Goal: Information Seeking & Learning: Learn about a topic

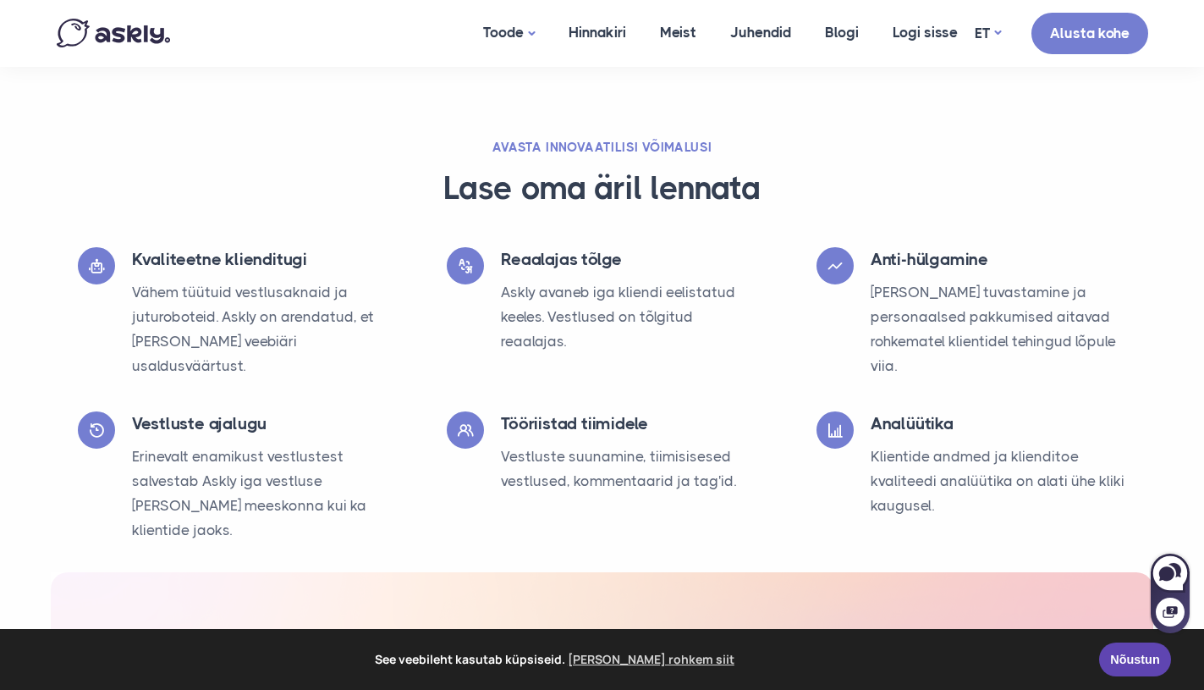
scroll to position [2737, 0]
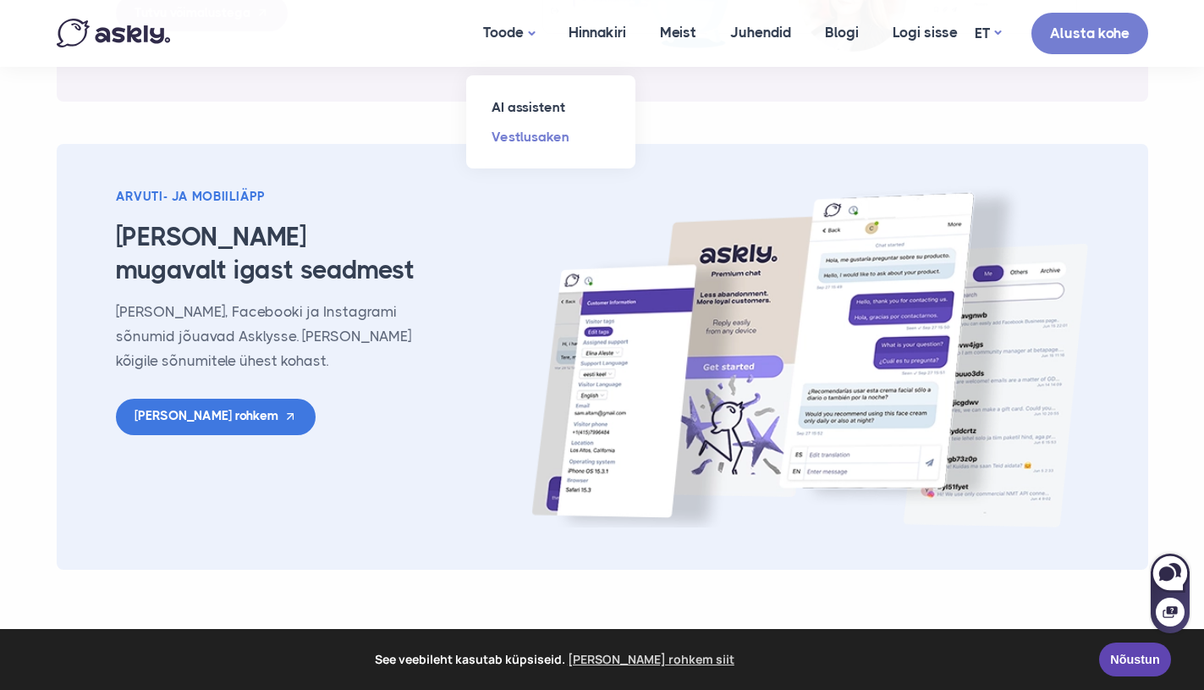
click at [524, 138] on link "Vestlusaken" at bounding box center [550, 137] width 169 height 30
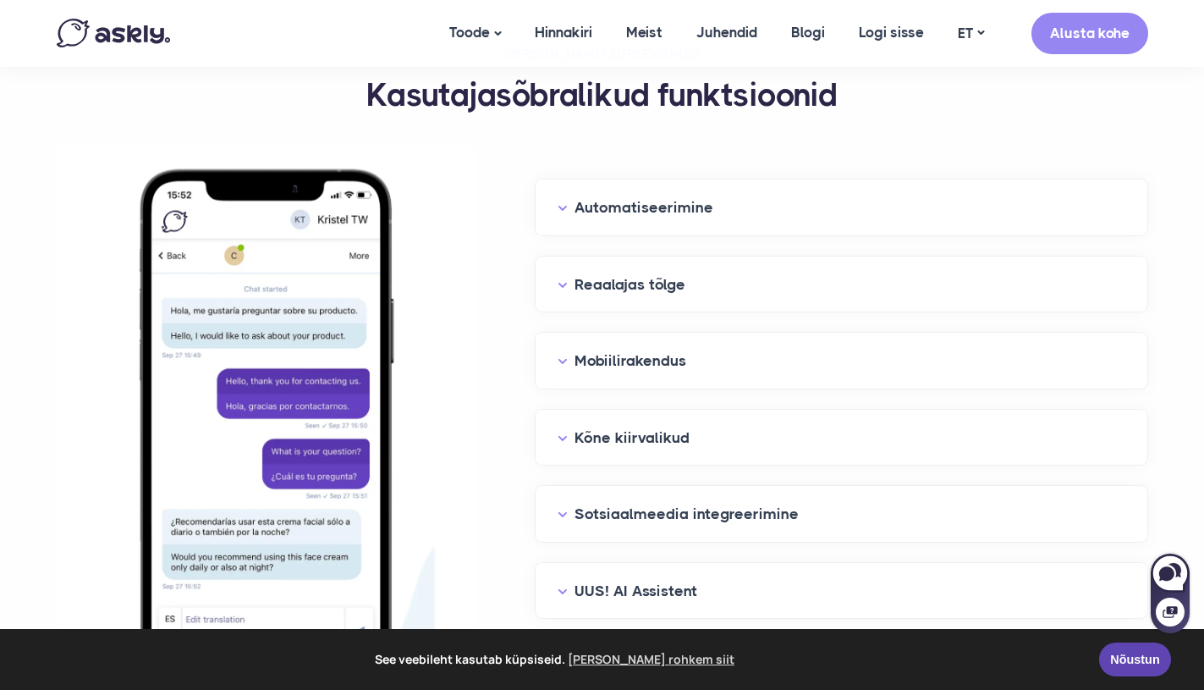
scroll to position [1715, 0]
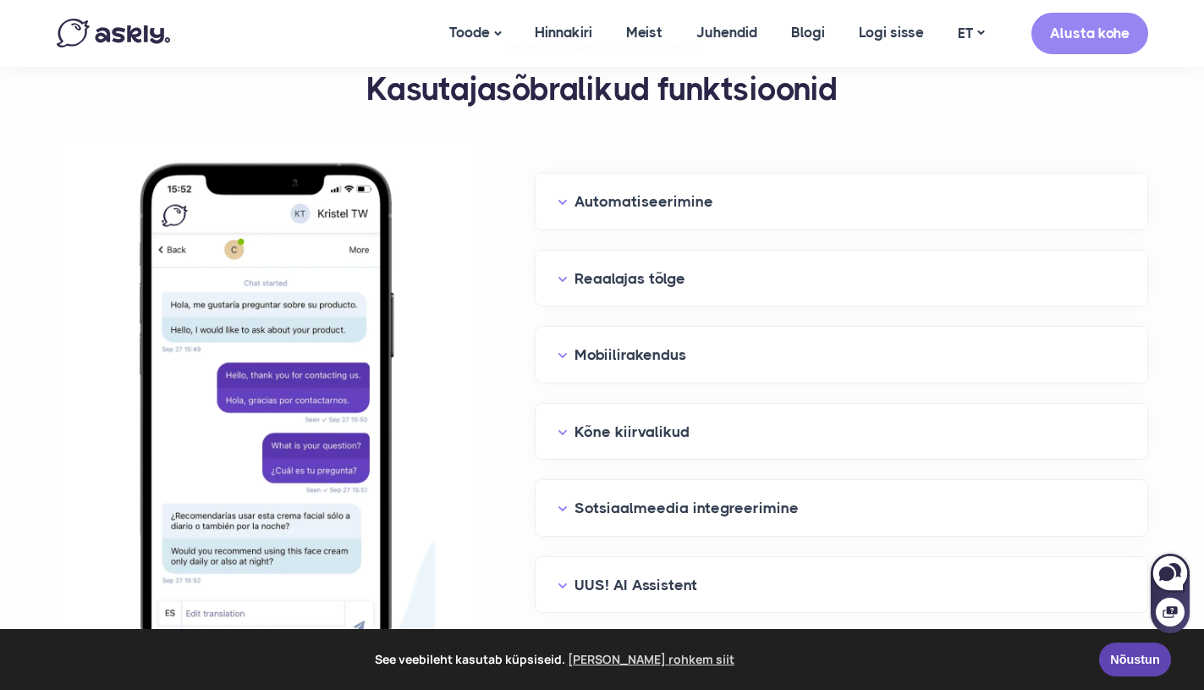
click at [577, 290] on div "Reaalajas tõlge" at bounding box center [842, 278] width 612 height 56
click at [559, 250] on div "Reaalajas tõlge" at bounding box center [842, 278] width 612 height 56
click at [560, 274] on button "Reaalajas tõlge" at bounding box center [842, 279] width 568 height 26
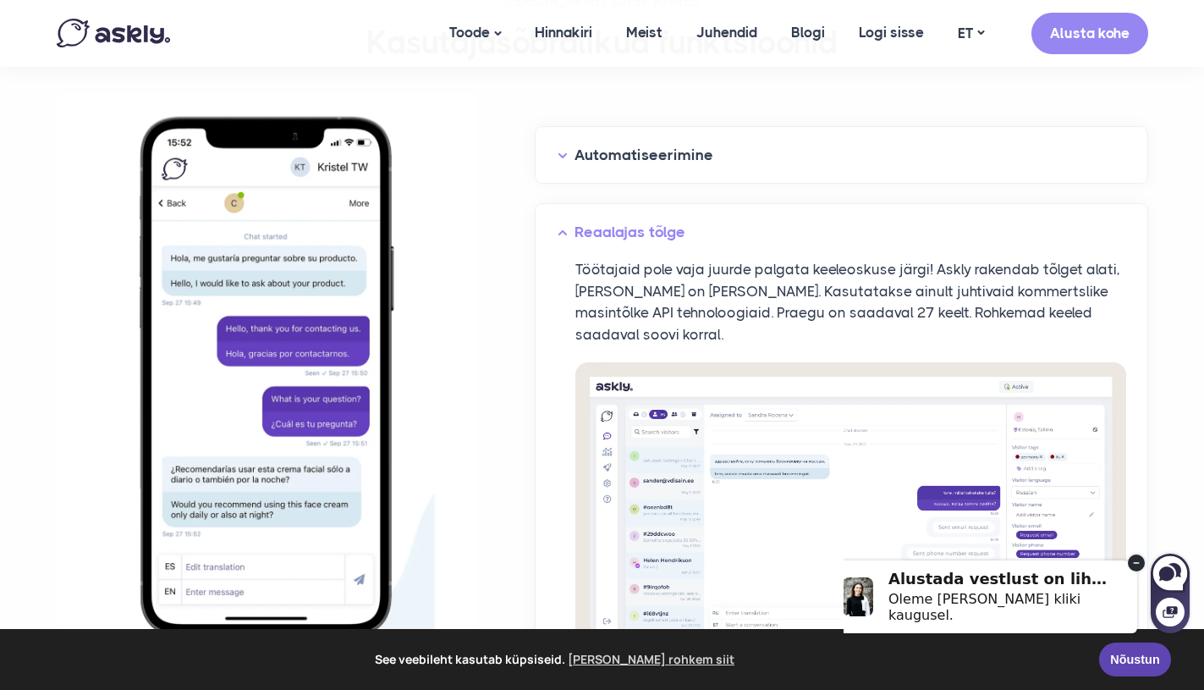
scroll to position [1757, 0]
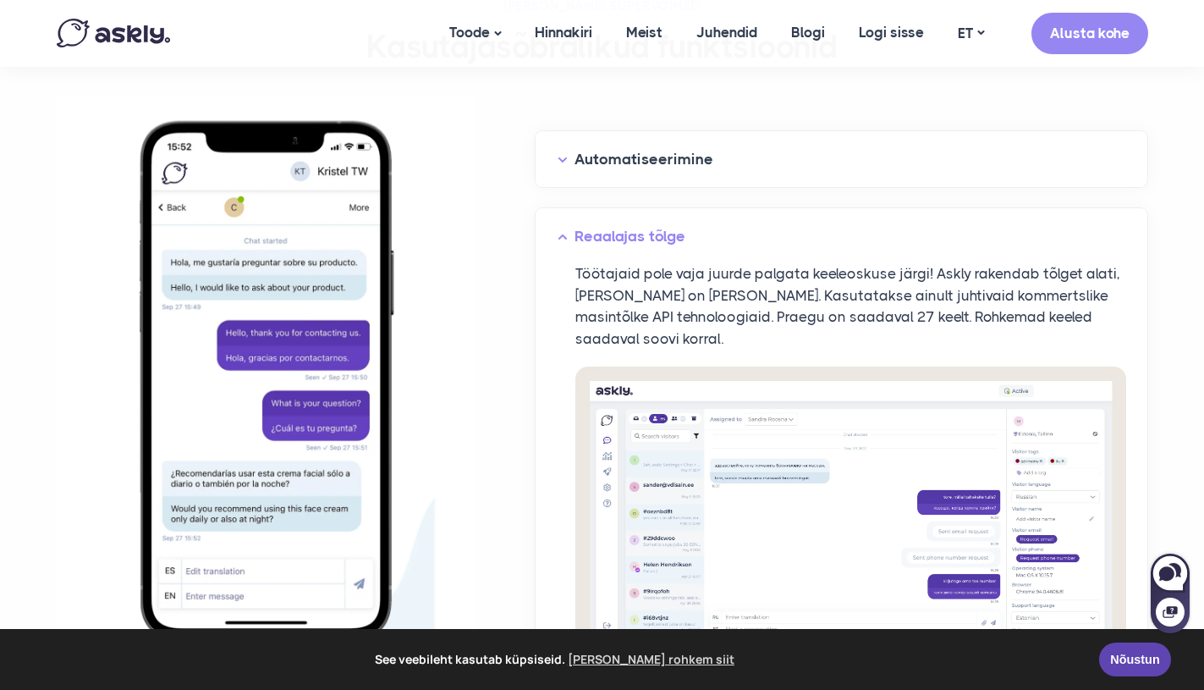
click at [563, 228] on button "Reaalajas tõlge" at bounding box center [842, 236] width 568 height 26
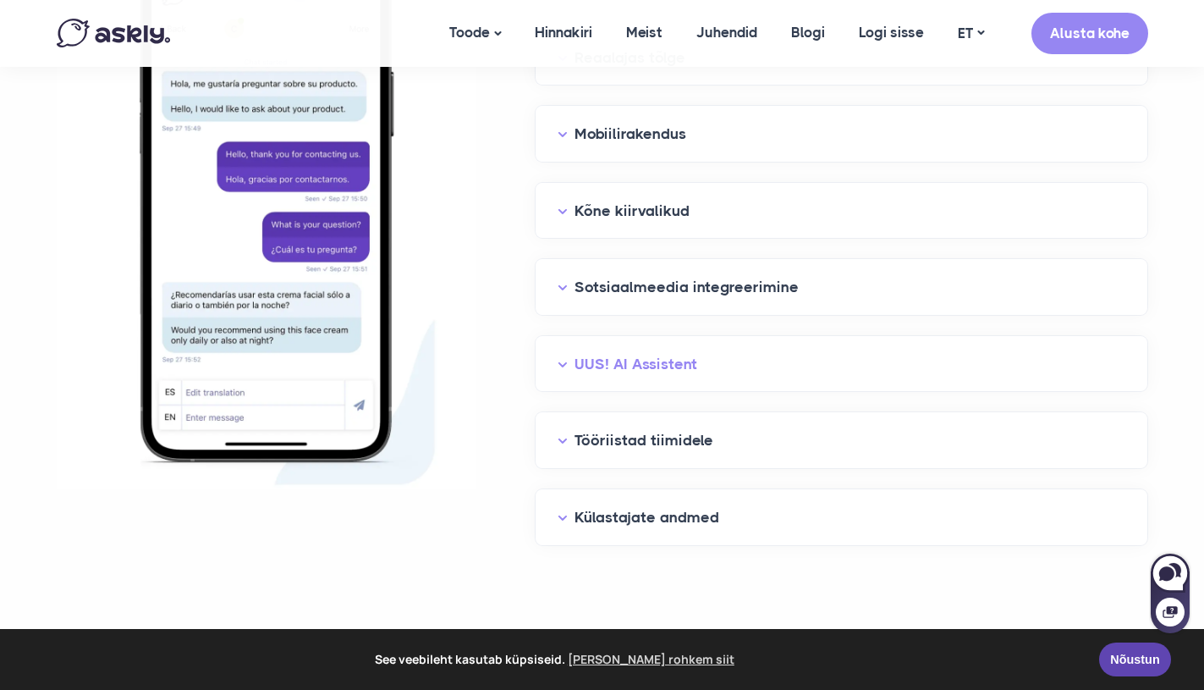
scroll to position [1932, 0]
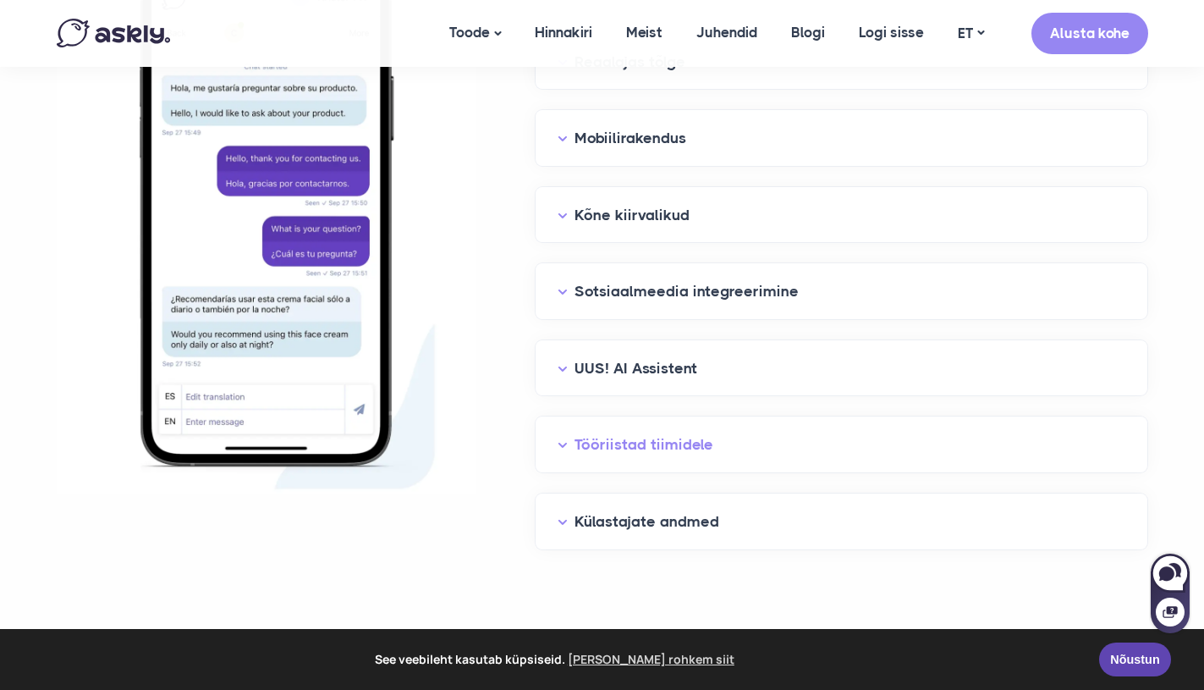
click at [563, 435] on button "Tööriistad tiimidele" at bounding box center [842, 445] width 568 height 26
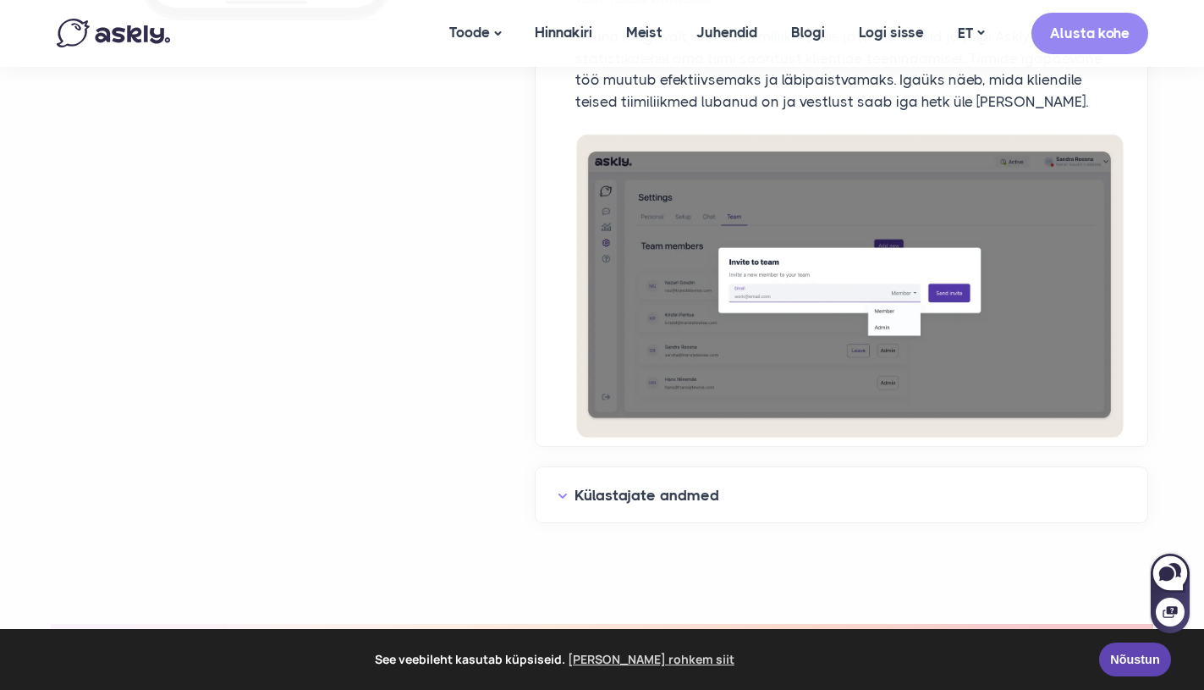
scroll to position [2440, 0]
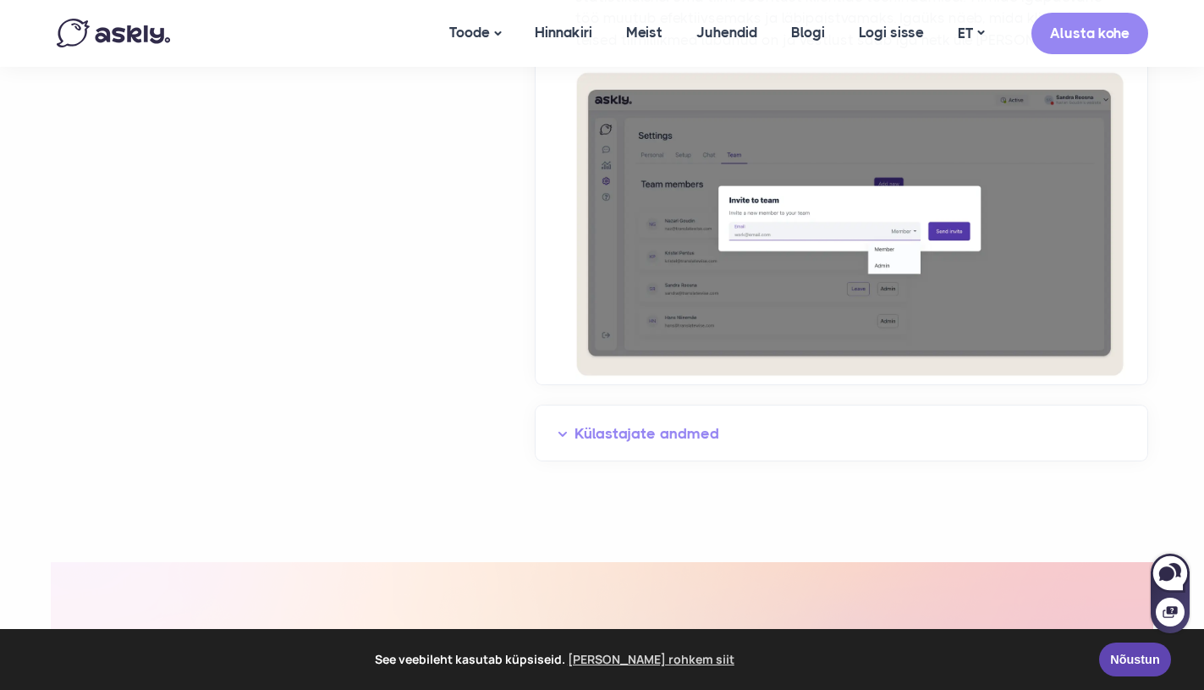
click at [563, 435] on button "Külastajate andmed" at bounding box center [842, 434] width 568 height 26
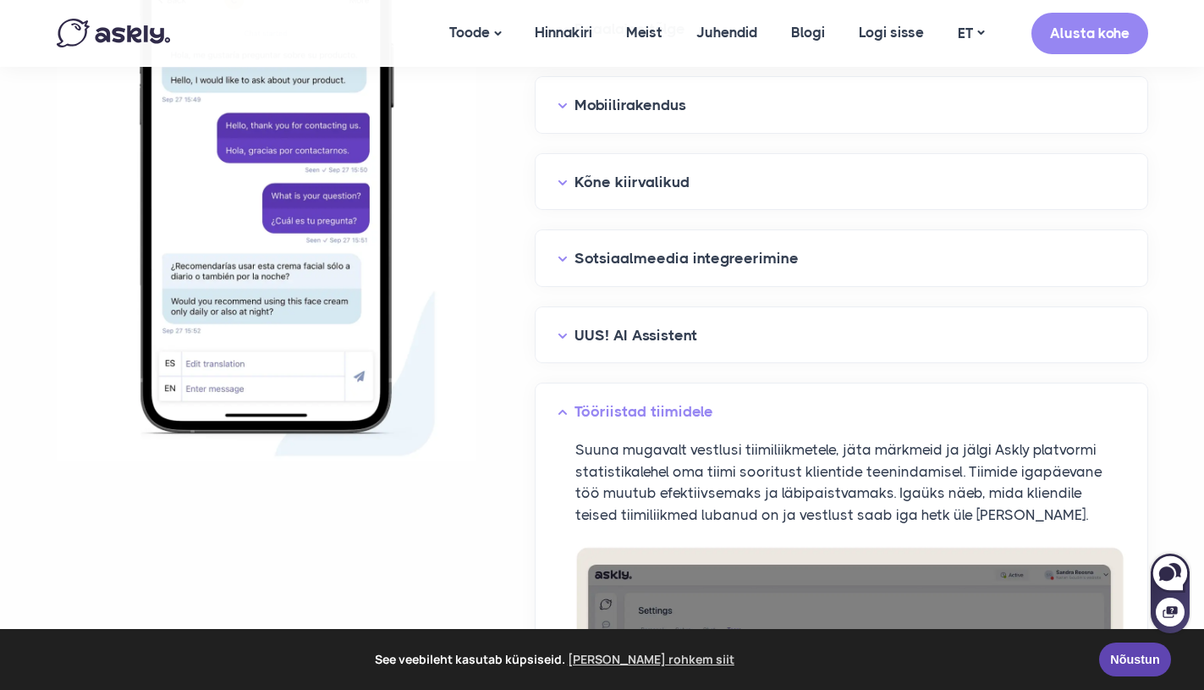
scroll to position [1625, 0]
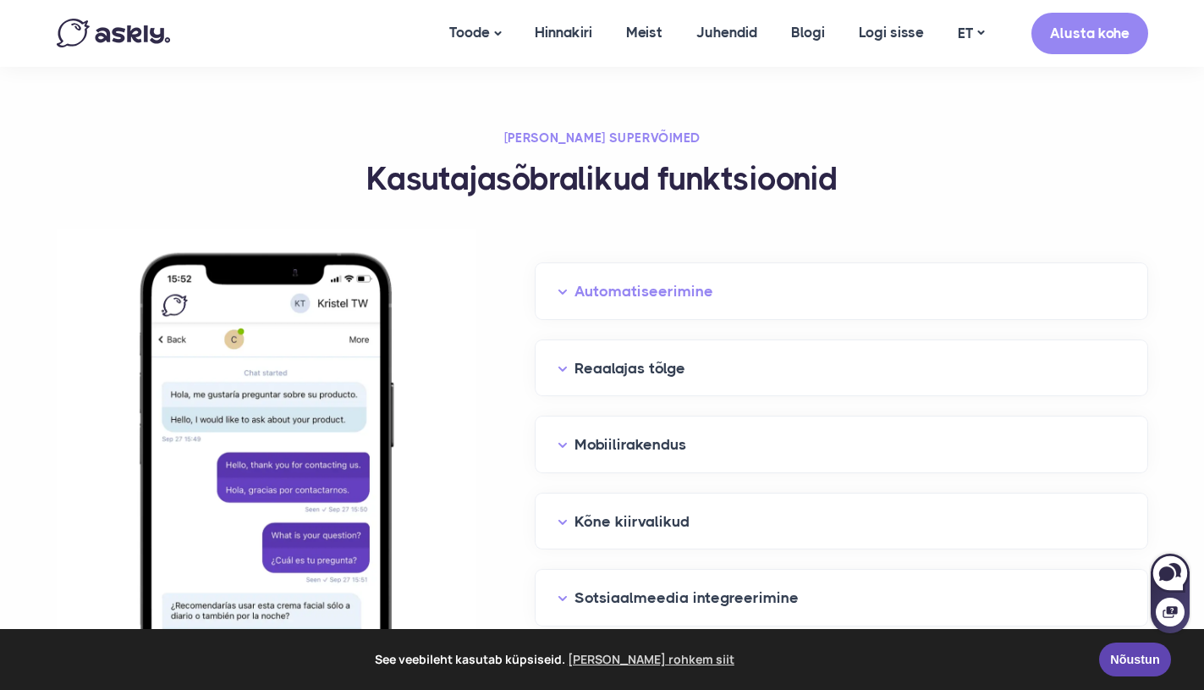
click at [564, 298] on button "Automatiseerimine" at bounding box center [842, 291] width 568 height 26
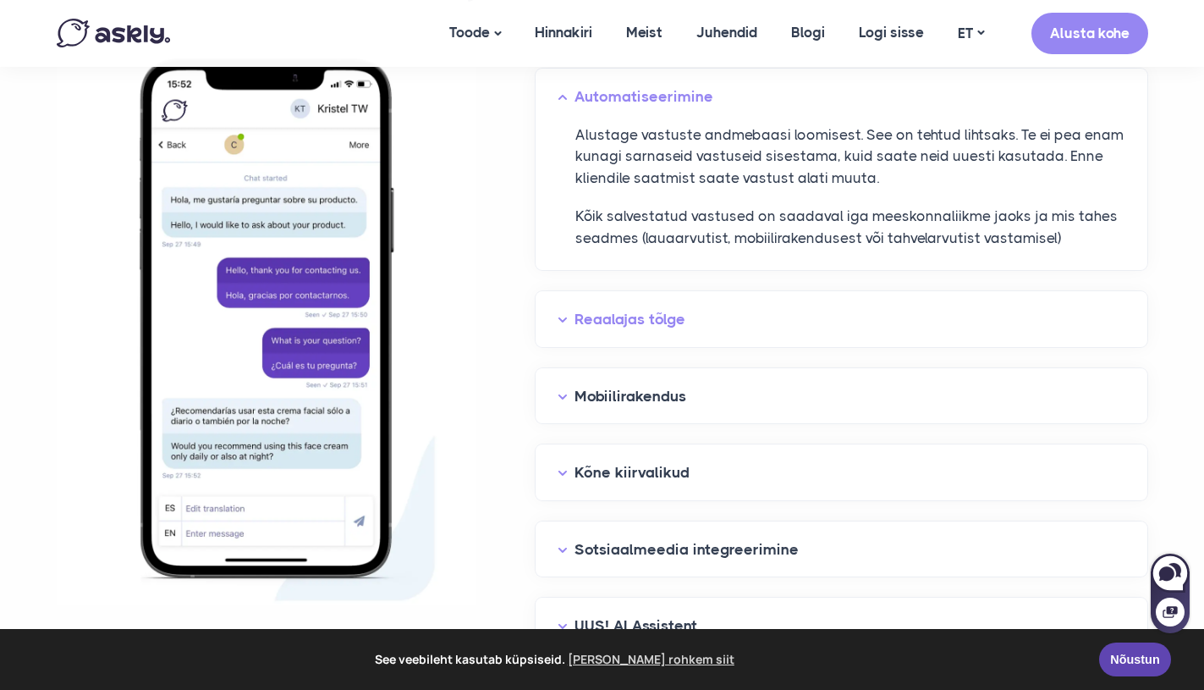
scroll to position [1795, 0]
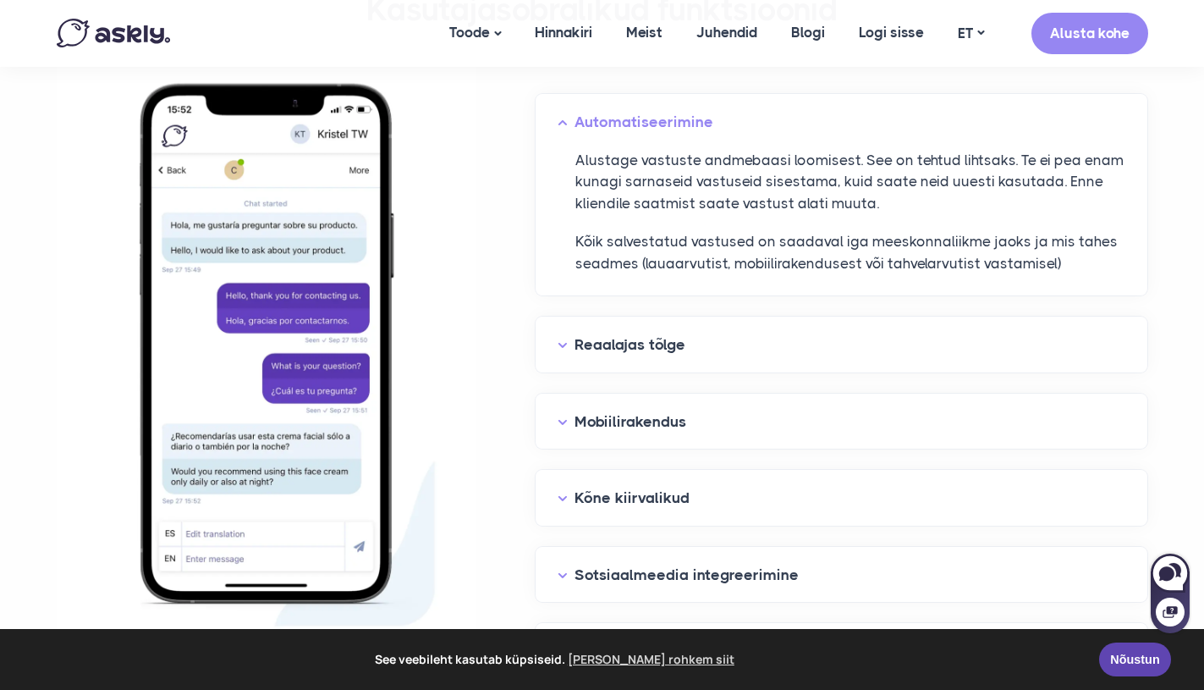
click at [564, 123] on button "Automatiseerimine" at bounding box center [842, 122] width 568 height 26
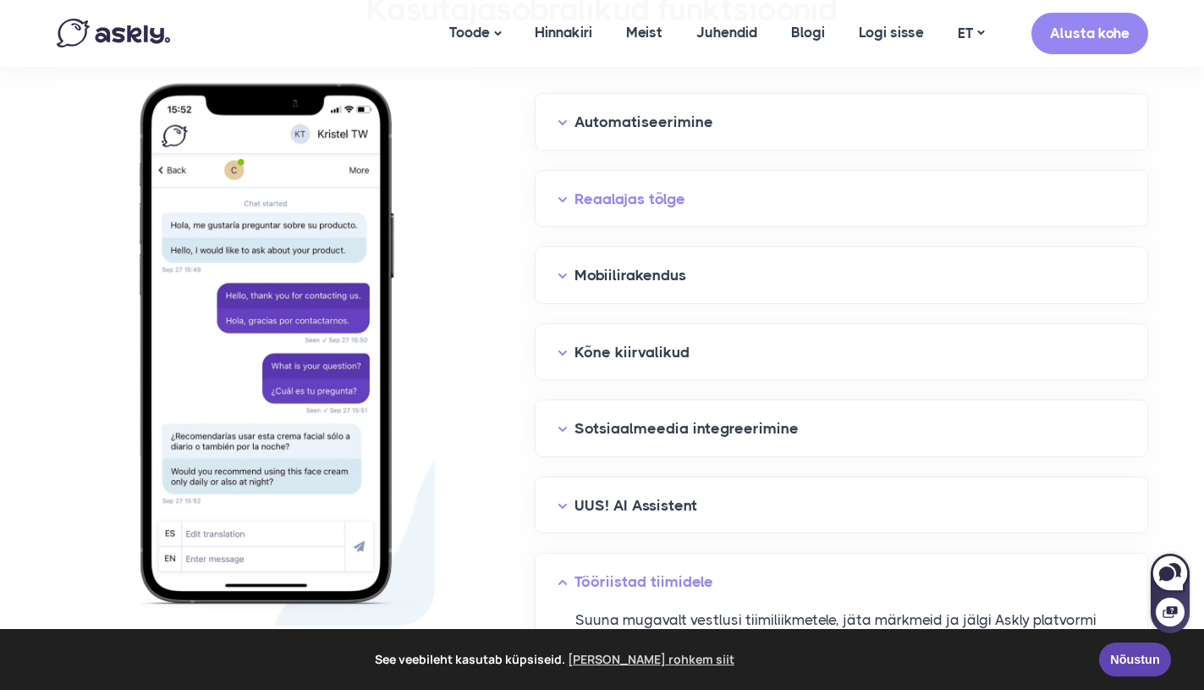
click at [563, 187] on button "Reaalajas tõlge" at bounding box center [842, 199] width 568 height 26
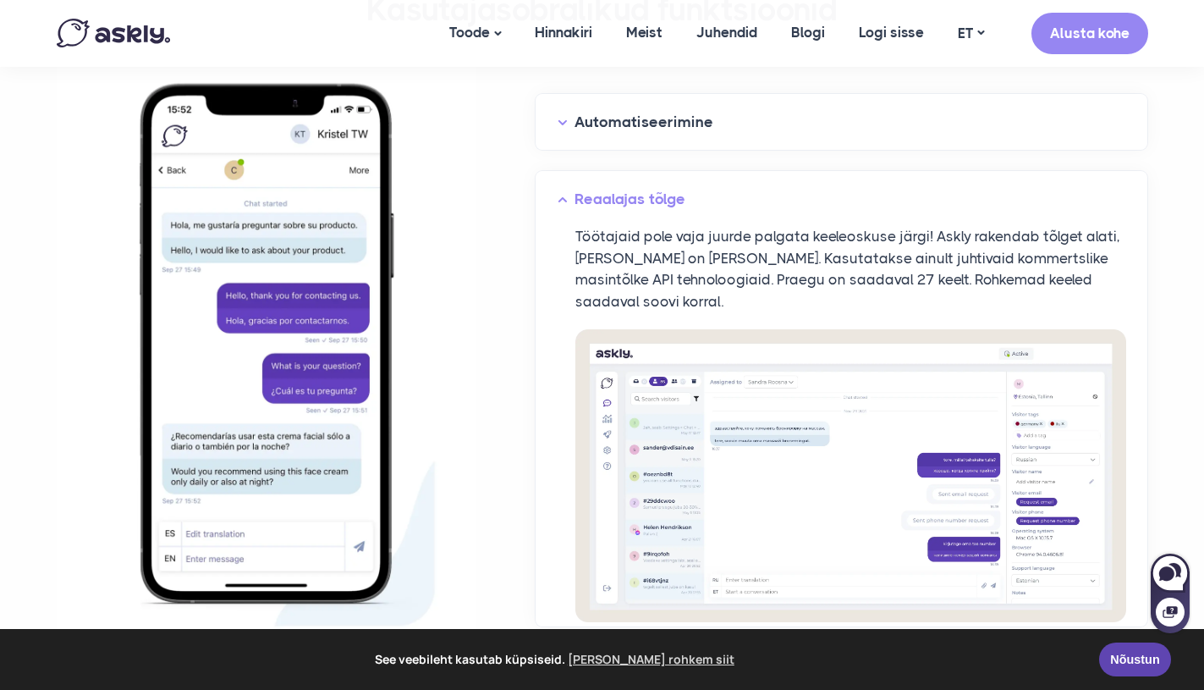
click at [563, 187] on button "Reaalajas tõlge" at bounding box center [842, 199] width 568 height 26
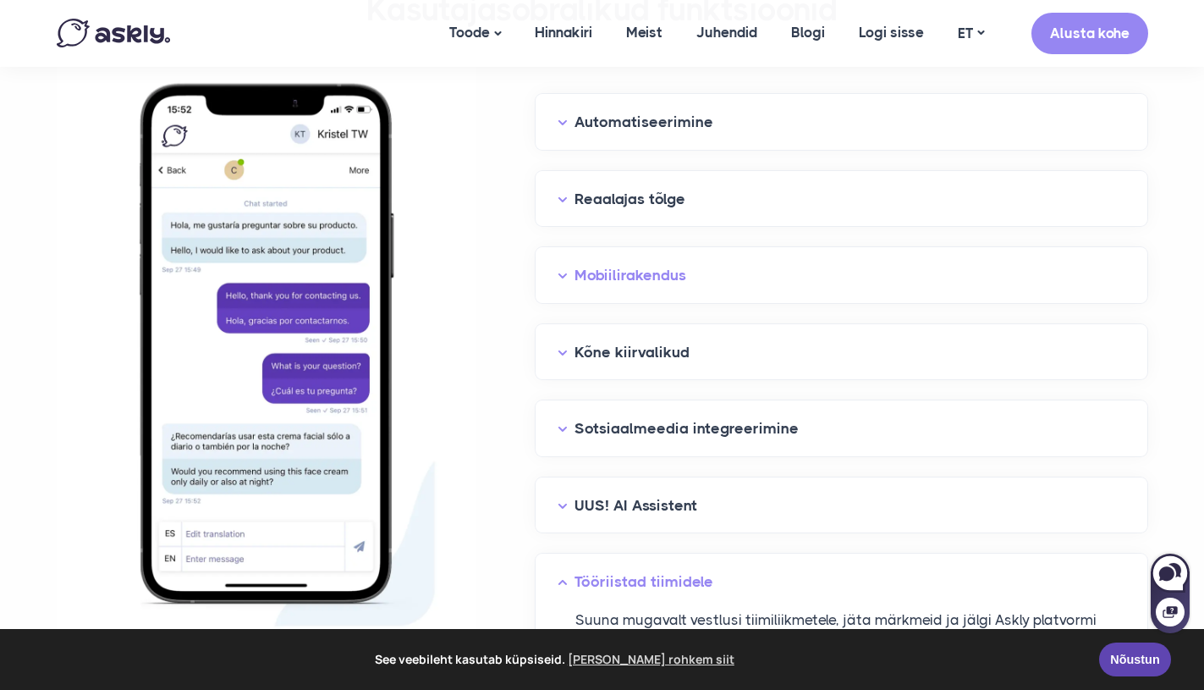
click at [561, 264] on button "Mobiilirakendus" at bounding box center [842, 275] width 568 height 26
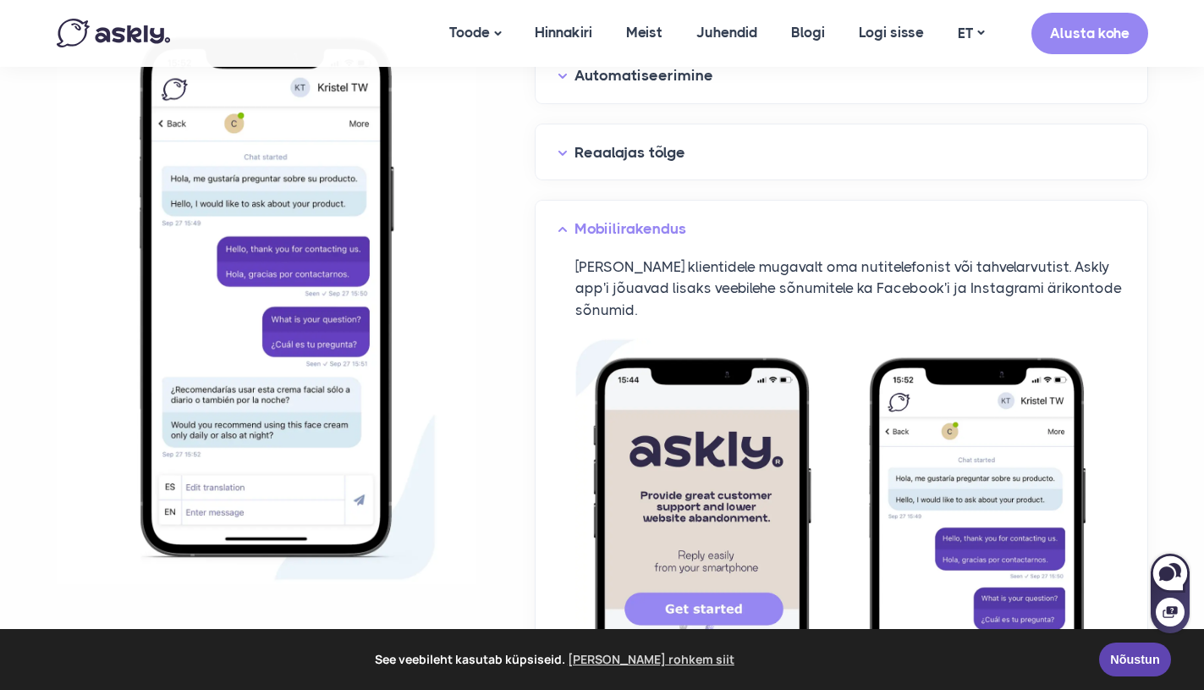
scroll to position [1842, 0]
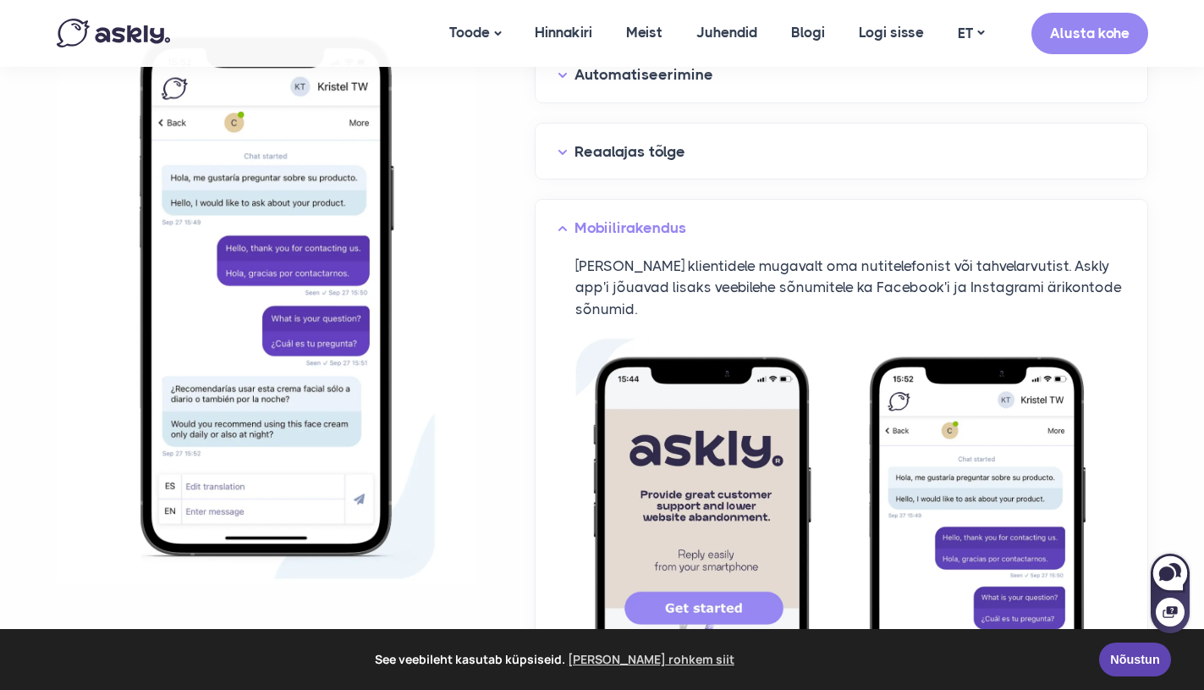
click at [561, 234] on button "Mobiilirakendus" at bounding box center [842, 228] width 568 height 26
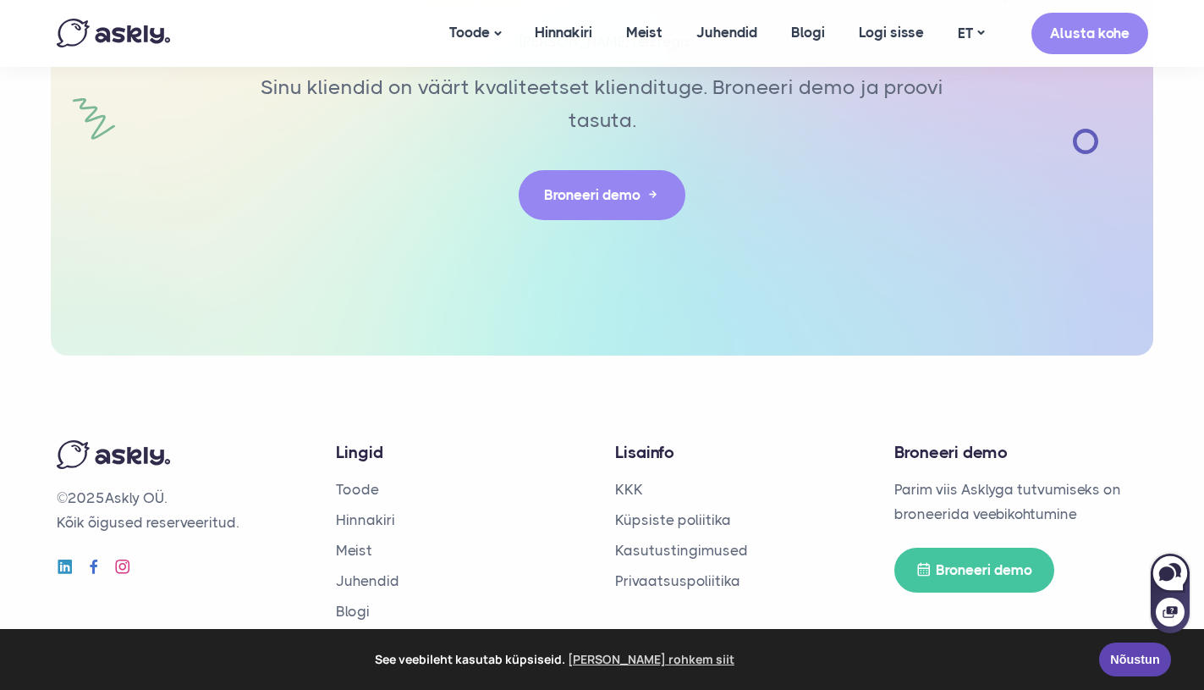
scroll to position [5212, 0]
click at [566, 34] on link "Hinnakiri" at bounding box center [563, 32] width 91 height 65
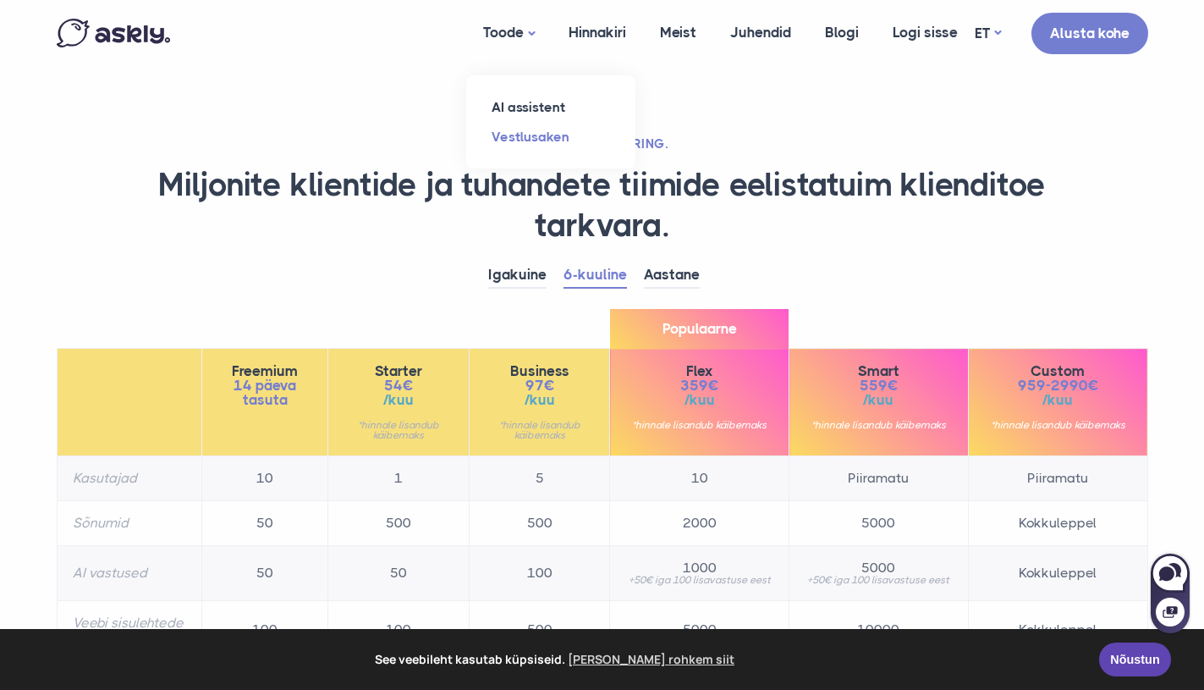
click at [513, 140] on link "Vestlusaken" at bounding box center [550, 137] width 169 height 30
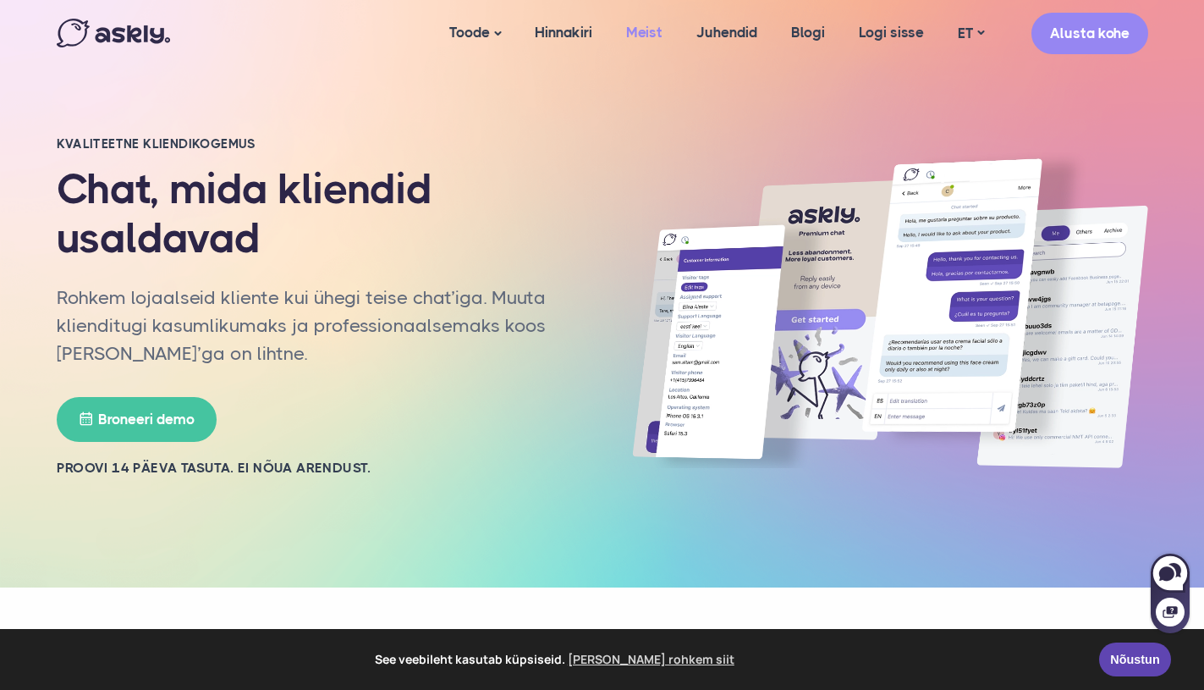
click at [656, 31] on link "Meist" at bounding box center [644, 32] width 70 height 65
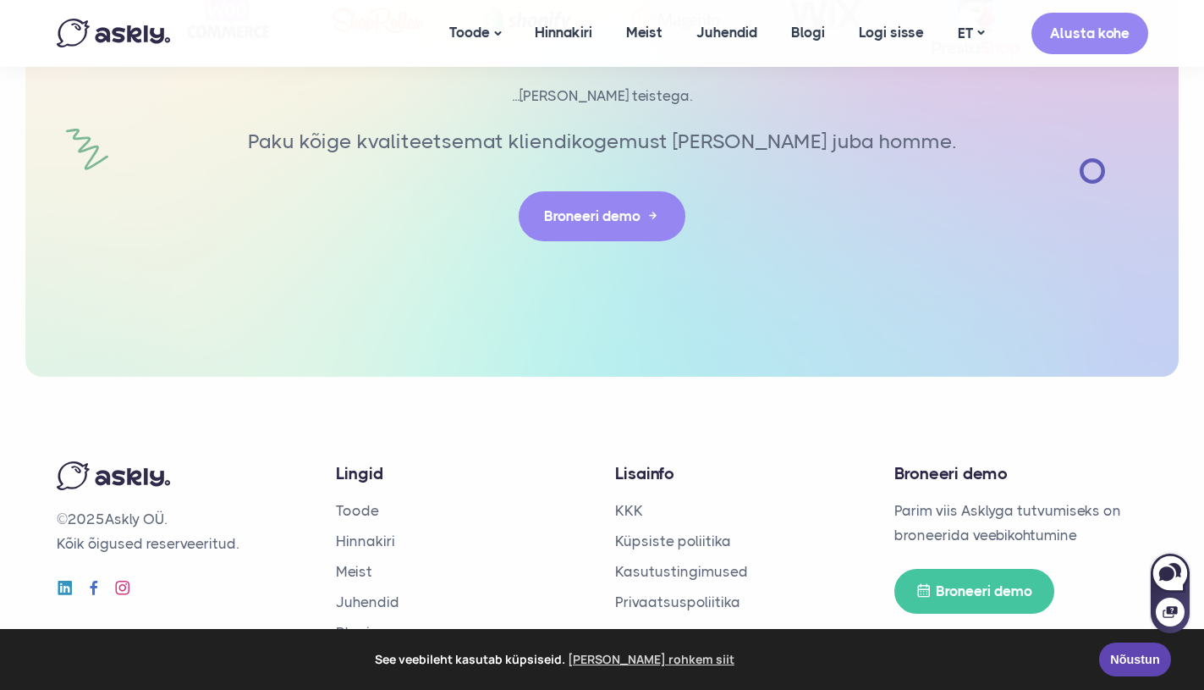
scroll to position [3898, 0]
